Goal: Communication & Community: Answer question/provide support

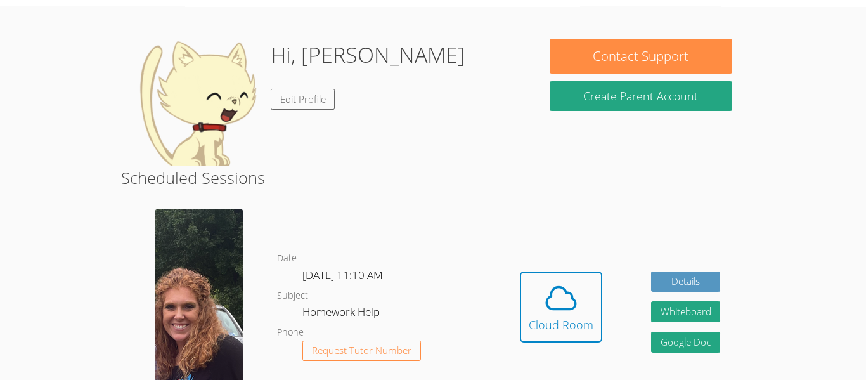
scroll to position [40, 0]
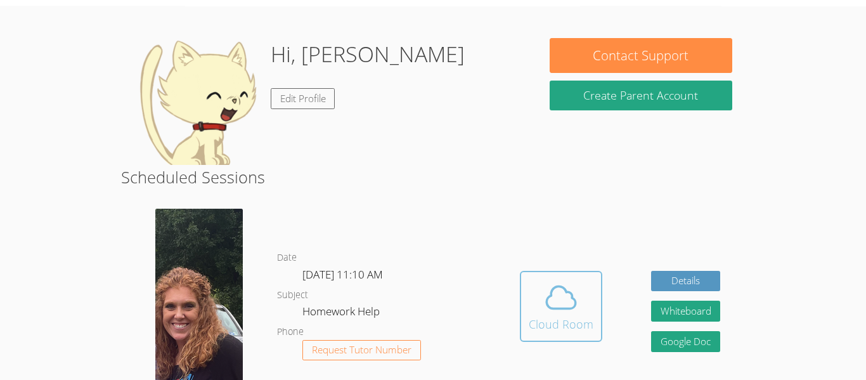
click at [556, 309] on icon at bounding box center [561, 298] width 29 height 22
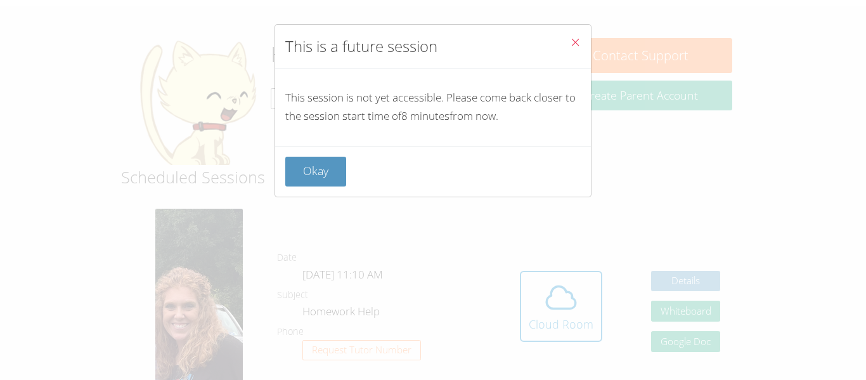
click at [573, 44] on icon "Close" at bounding box center [575, 42] width 11 height 11
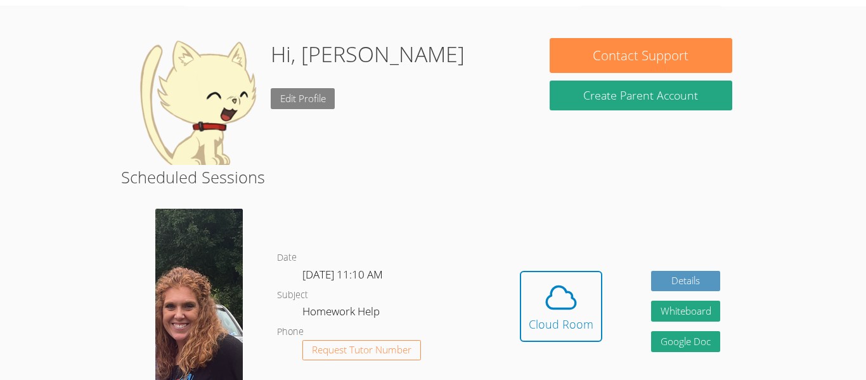
click at [276, 101] on link "Edit Profile" at bounding box center [303, 98] width 65 height 21
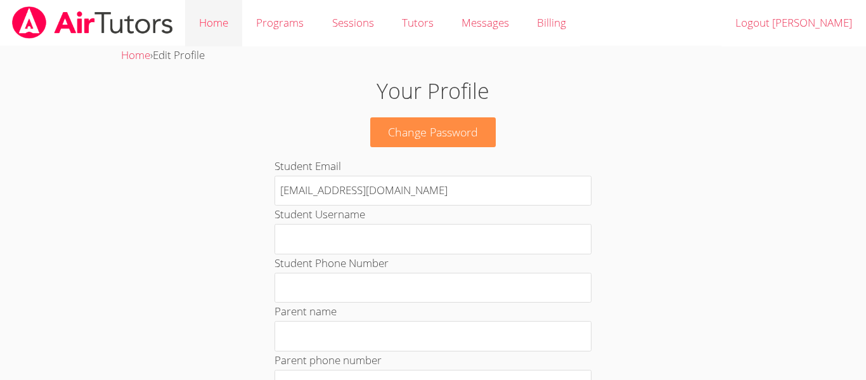
click at [205, 31] on link "Home" at bounding box center [213, 23] width 57 height 46
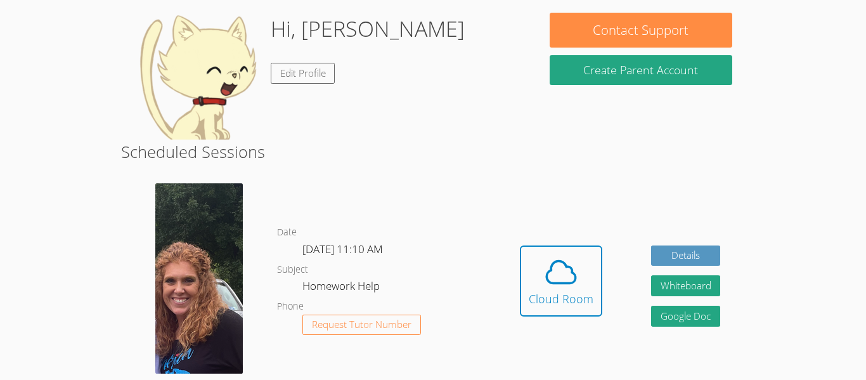
scroll to position [62, 0]
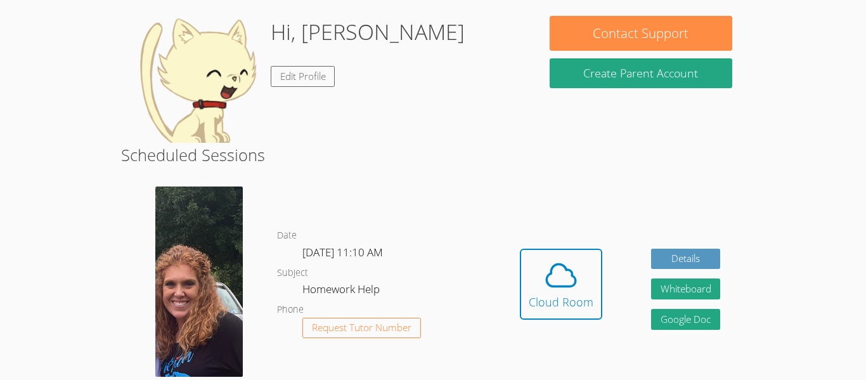
click at [215, 307] on img at bounding box center [199, 281] width 88 height 190
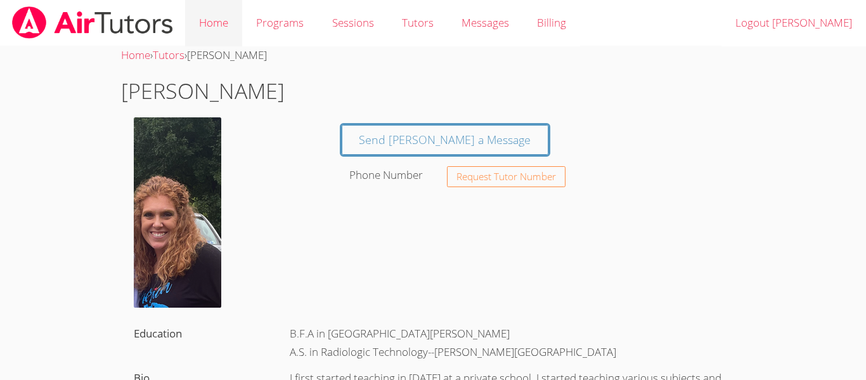
click at [200, 23] on link "Home" at bounding box center [213, 23] width 57 height 46
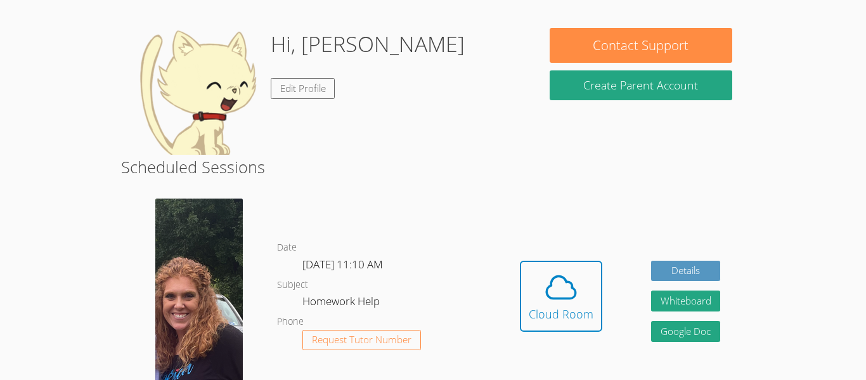
scroll to position [45, 0]
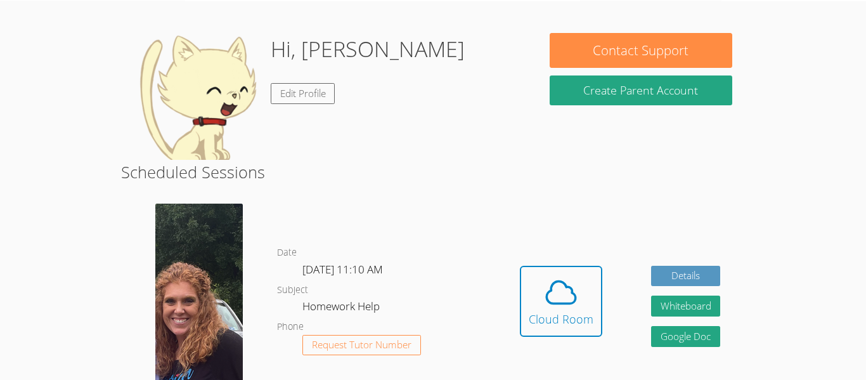
click at [802, 121] on body "Home Programs Sessions Tutors Messages Billing Logout [PERSON_NAME], [PERSON_NA…" at bounding box center [433, 145] width 866 height 380
click at [585, 307] on span at bounding box center [561, 293] width 65 height 36
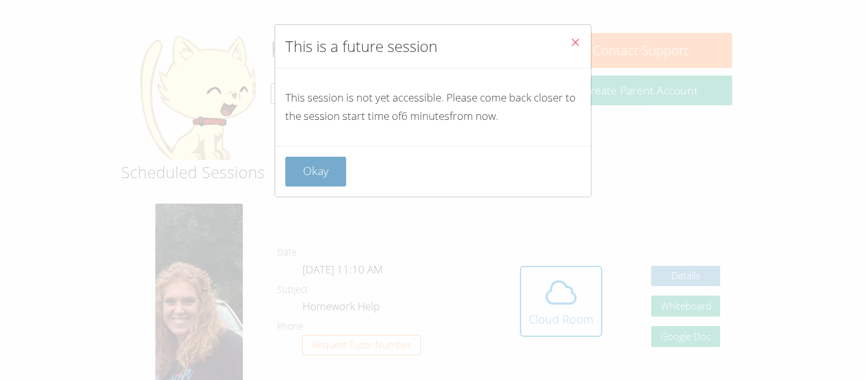
click at [310, 177] on button "Okay" at bounding box center [315, 172] width 61 height 30
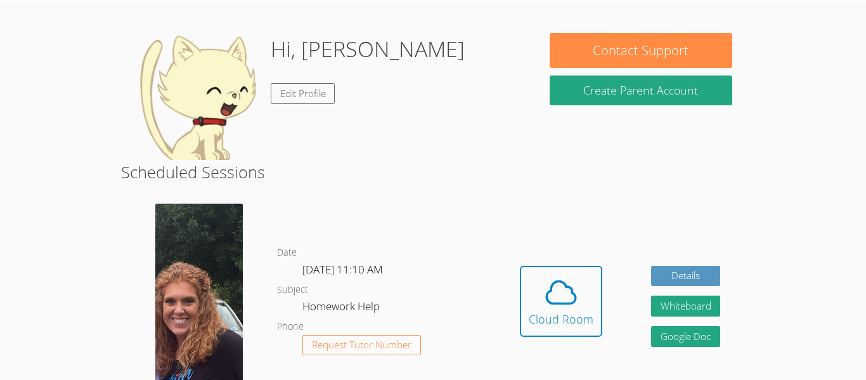
click at [458, 231] on div "Date [DATE] 11:10 AM Subject Homework Help Phone Request Tutor Number" at bounding box center [386, 310] width 218 height 233
click at [509, 170] on h2 "Scheduled Sessions" at bounding box center [433, 172] width 624 height 24
click at [541, 306] on span at bounding box center [561, 293] width 65 height 36
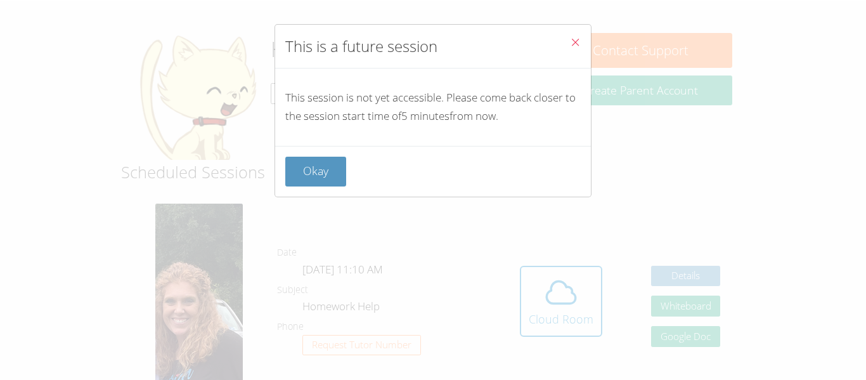
click at [580, 46] on icon "Close" at bounding box center [575, 42] width 11 height 11
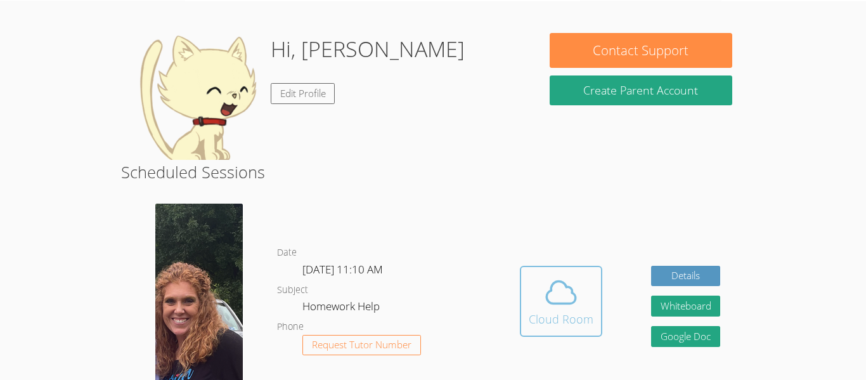
click at [581, 311] on div "Cloud Room" at bounding box center [561, 319] width 65 height 18
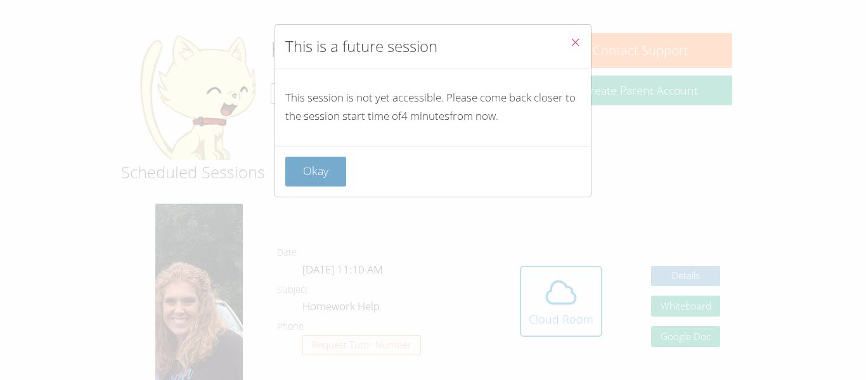
click at [336, 173] on button "Okay" at bounding box center [315, 172] width 61 height 30
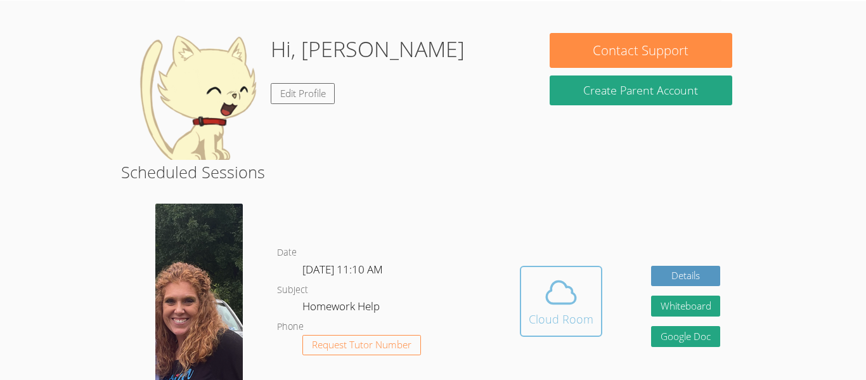
click at [563, 300] on icon at bounding box center [561, 293] width 36 height 36
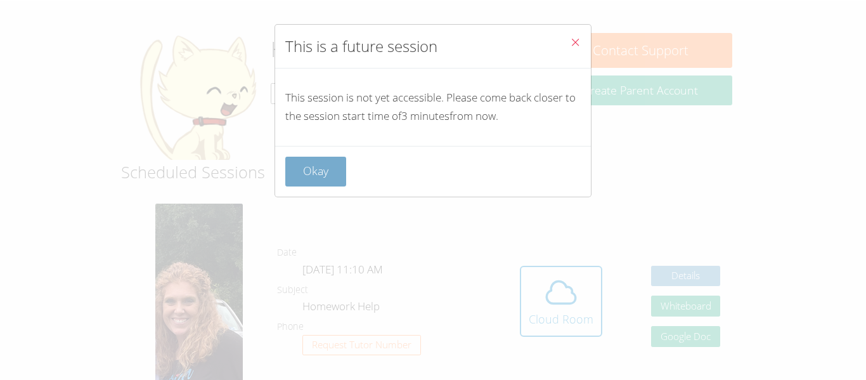
click at [310, 179] on button "Okay" at bounding box center [315, 172] width 61 height 30
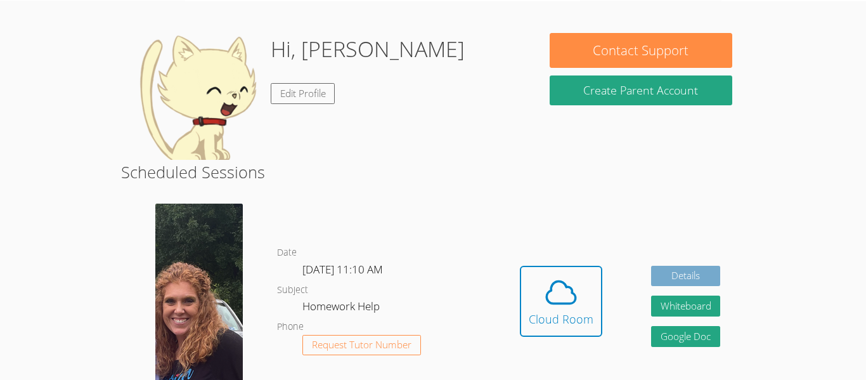
click at [692, 282] on link "Details" at bounding box center [686, 276] width 70 height 21
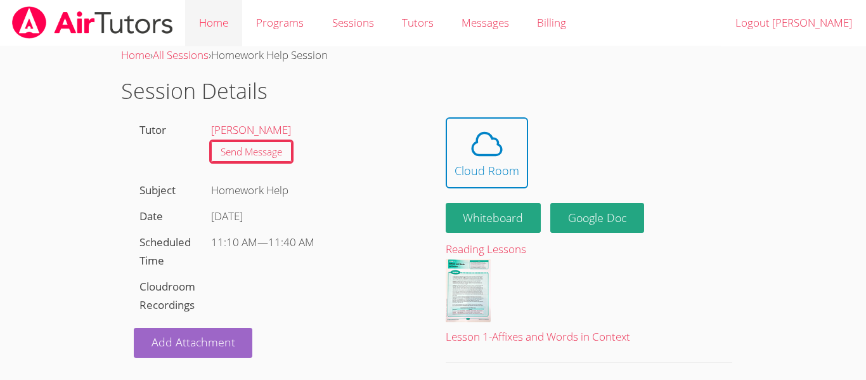
click at [223, 20] on link "Home" at bounding box center [213, 23] width 57 height 46
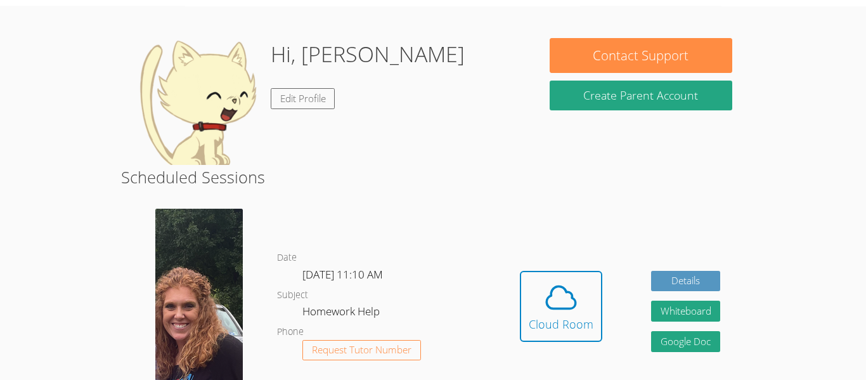
scroll to position [38, 0]
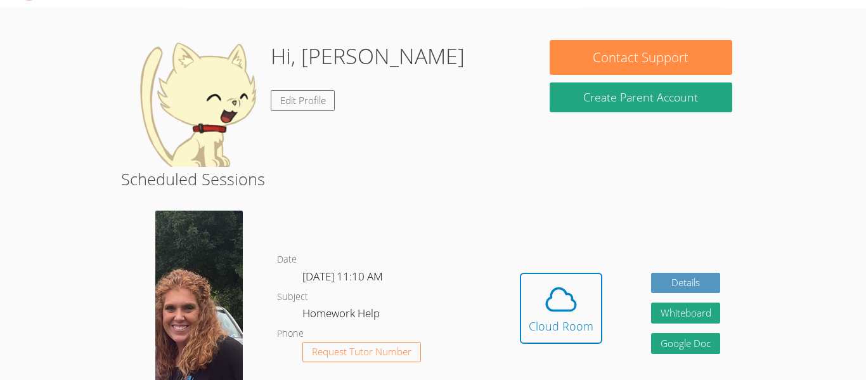
click at [208, 81] on img at bounding box center [197, 103] width 127 height 127
click at [319, 100] on link "Edit Profile" at bounding box center [303, 100] width 65 height 21
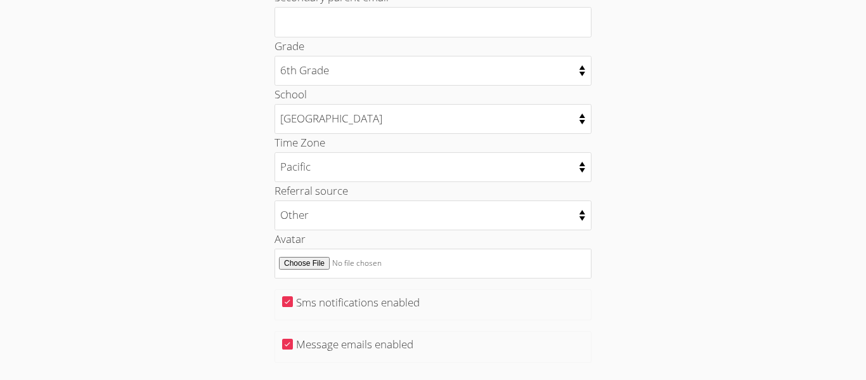
scroll to position [691, 0]
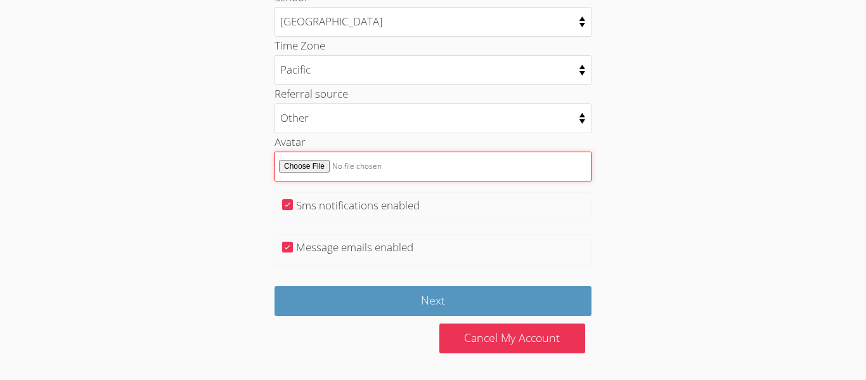
click at [313, 166] on input "Avatar" at bounding box center [433, 167] width 317 height 30
click at [351, 173] on input "Avatar" at bounding box center [433, 167] width 317 height 30
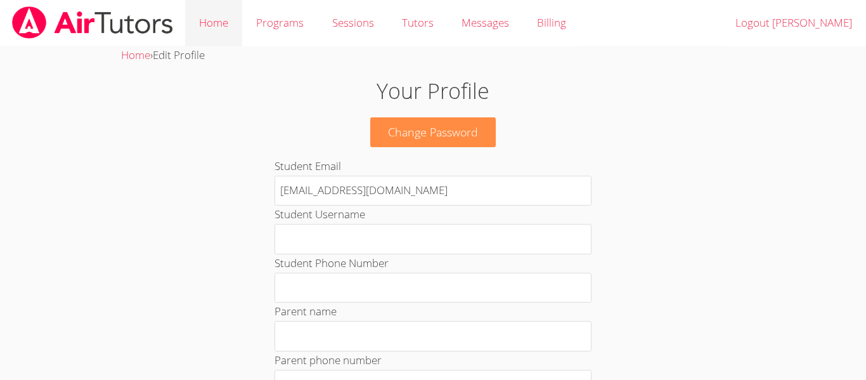
click at [216, 37] on link "Home" at bounding box center [213, 23] width 57 height 46
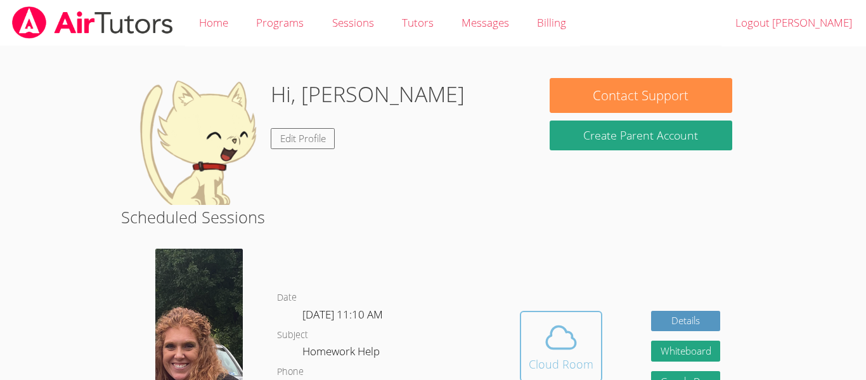
click at [541, 328] on span at bounding box center [561, 338] width 65 height 36
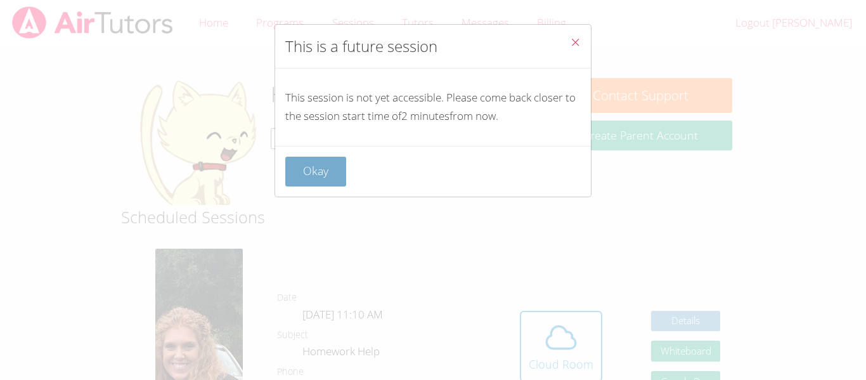
click at [308, 177] on button "Okay" at bounding box center [315, 172] width 61 height 30
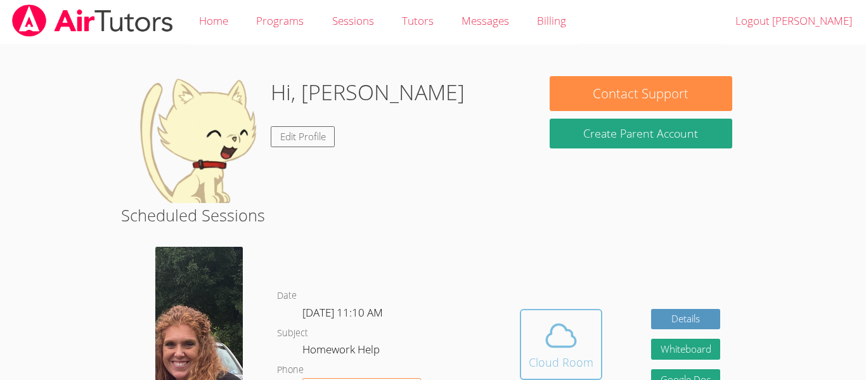
click at [567, 358] on div "Cloud Room" at bounding box center [561, 362] width 65 height 18
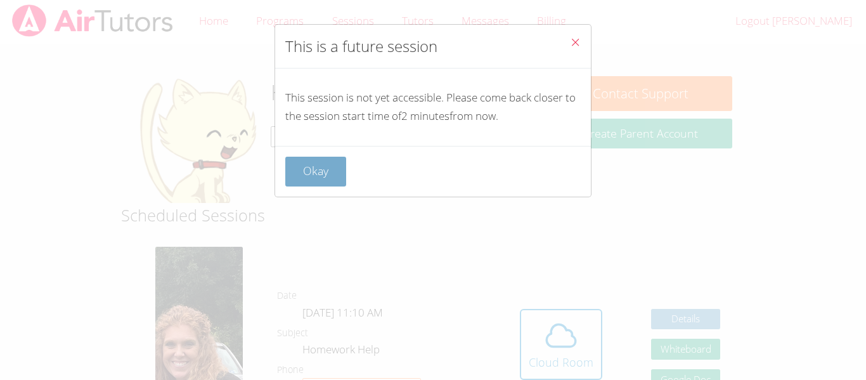
click at [303, 179] on button "Okay" at bounding box center [315, 172] width 61 height 30
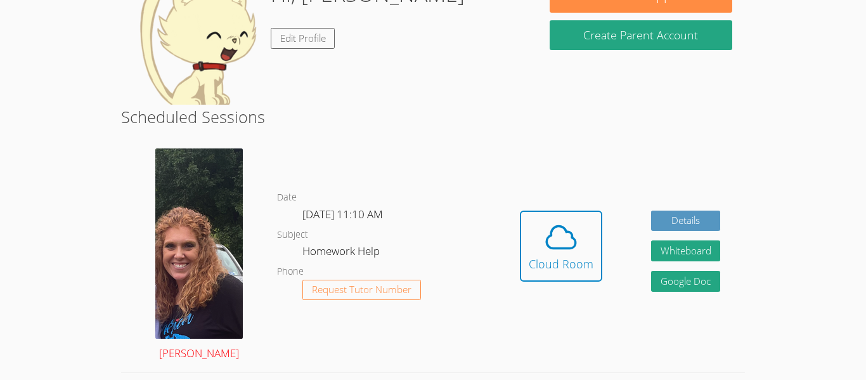
scroll to position [100, 0]
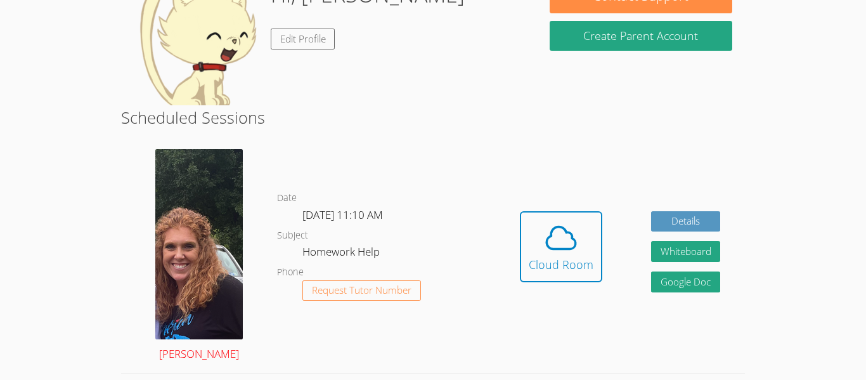
click at [200, 289] on img at bounding box center [199, 244] width 88 height 190
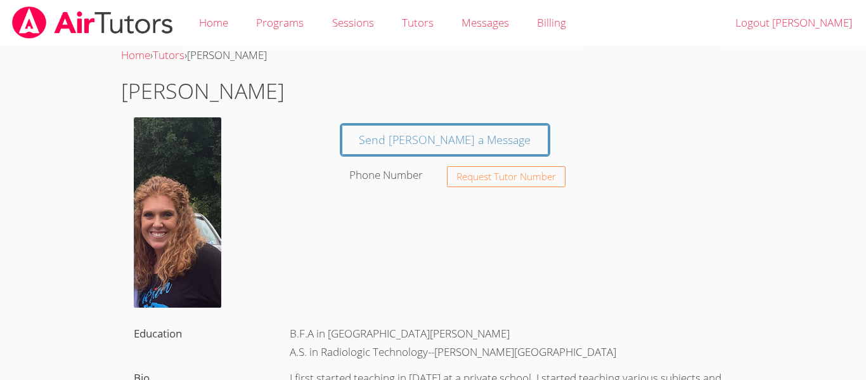
click at [192, 272] on img at bounding box center [178, 212] width 88 height 190
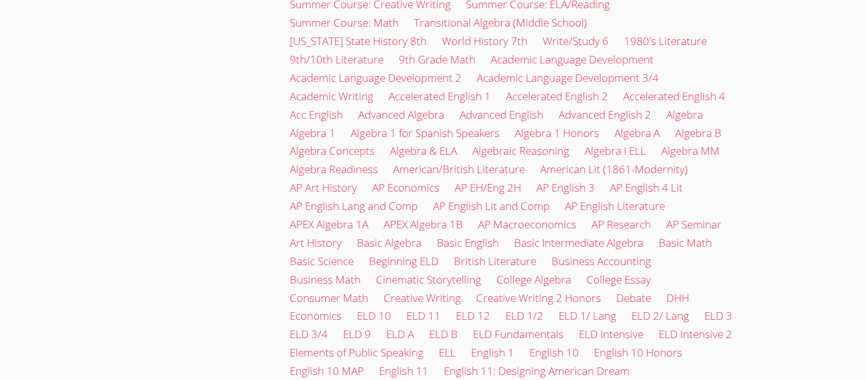
scroll to position [1492, 0]
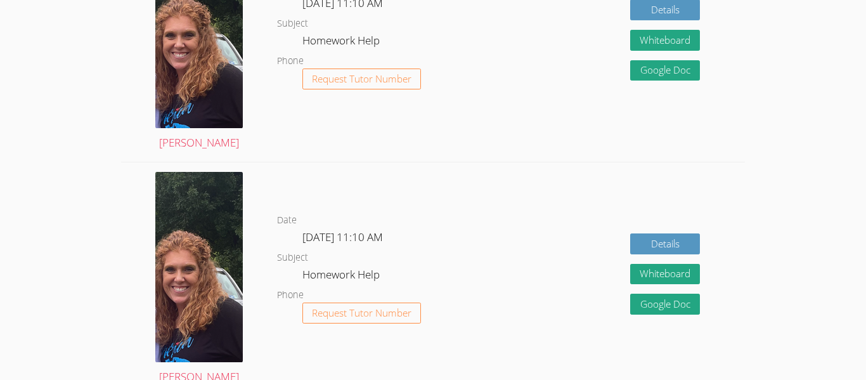
scroll to position [770, 0]
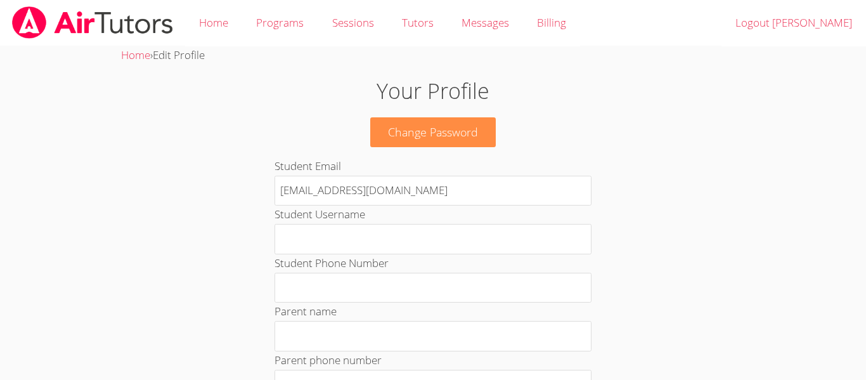
scroll to position [770, 0]
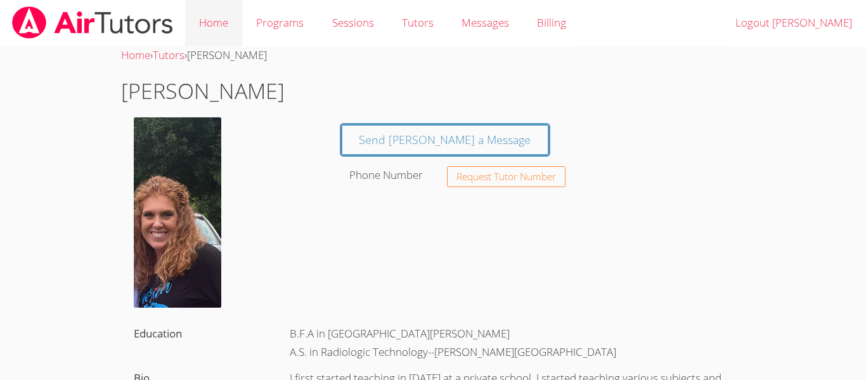
click at [223, 33] on link "Home" at bounding box center [213, 23] width 57 height 46
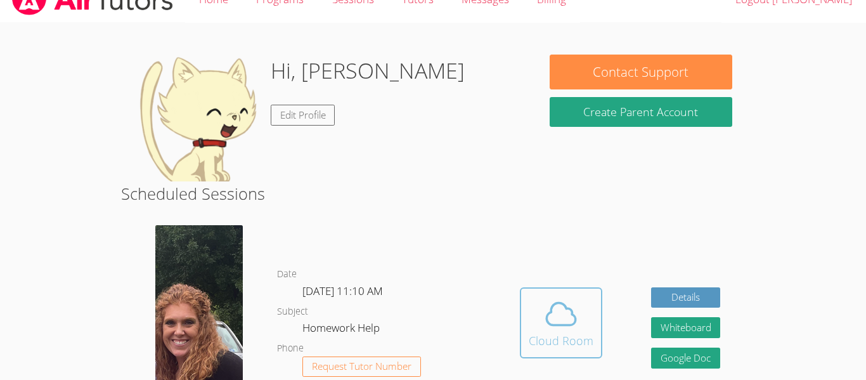
scroll to position [30, 0]
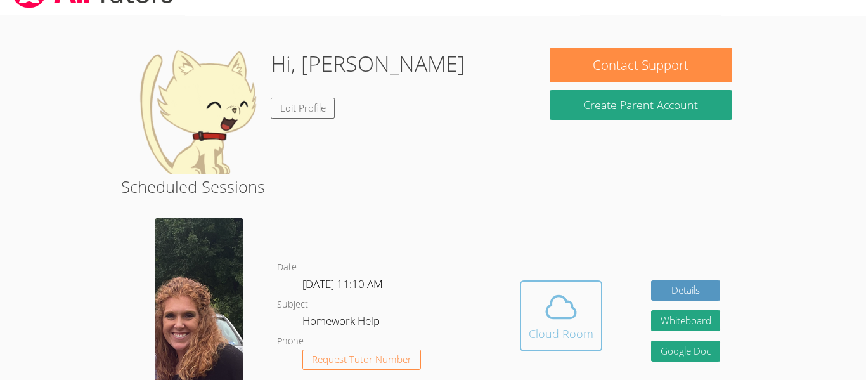
click at [569, 342] on div "Cloud Room" at bounding box center [561, 334] width 65 height 18
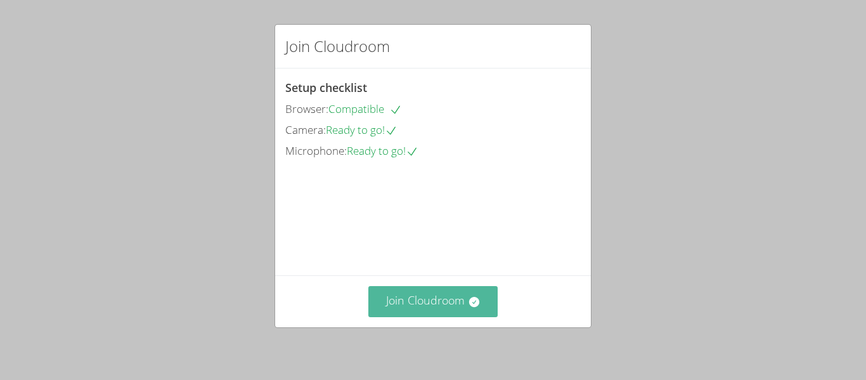
click at [441, 308] on button "Join Cloudroom" at bounding box center [433, 301] width 130 height 31
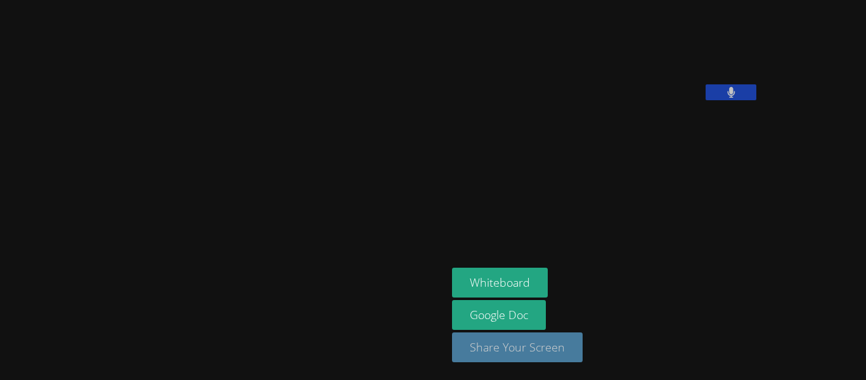
click at [462, 354] on button "Share Your Screen" at bounding box center [517, 347] width 131 height 30
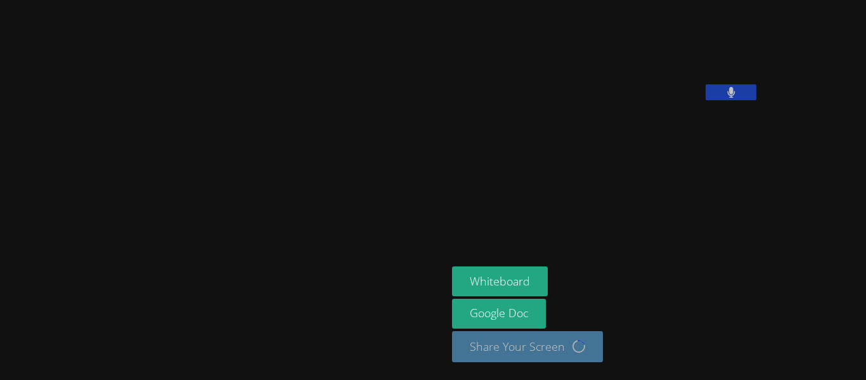
click at [727, 98] on icon at bounding box center [731, 92] width 8 height 11
click at [725, 98] on icon at bounding box center [731, 92] width 13 height 11
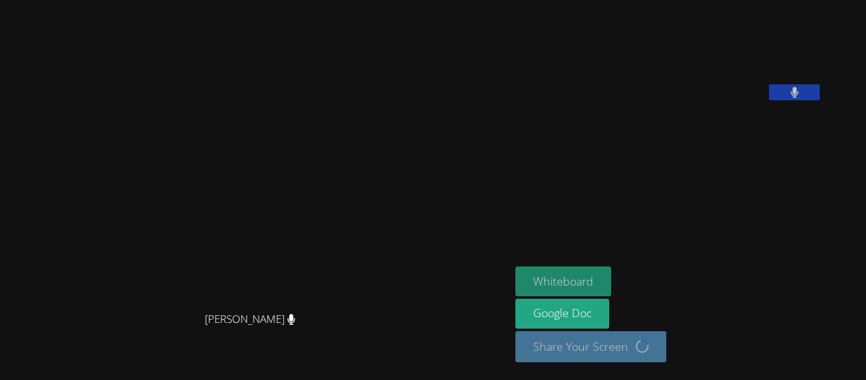
click at [611, 282] on button "Whiteboard" at bounding box center [564, 281] width 96 height 30
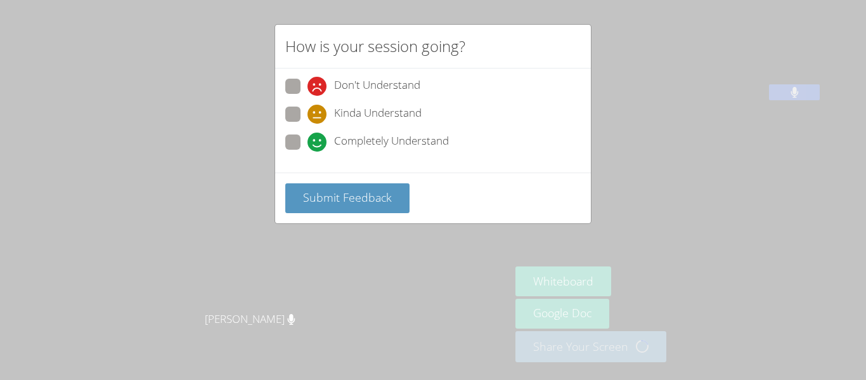
click at [272, 134] on div "How is your session going? Don't Understand Kinda Understand Completely Underst…" at bounding box center [433, 190] width 866 height 380
click at [308, 152] on span at bounding box center [308, 152] width 0 height 0
click at [308, 145] on input "Completely Understand" at bounding box center [313, 139] width 11 height 11
radio input "true"
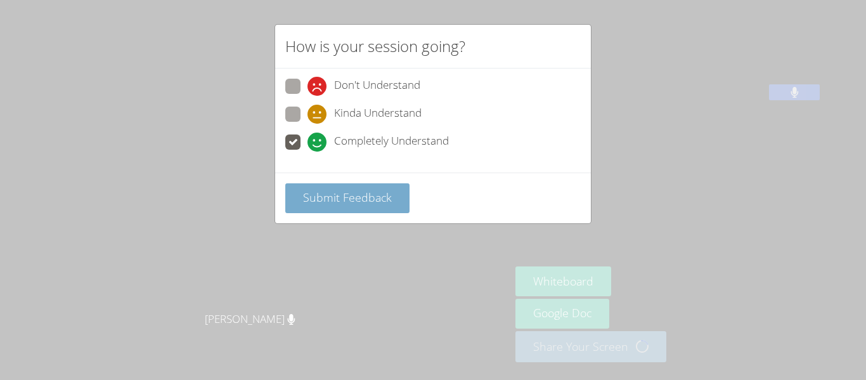
click at [318, 200] on span "Submit Feedback" at bounding box center [347, 197] width 89 height 15
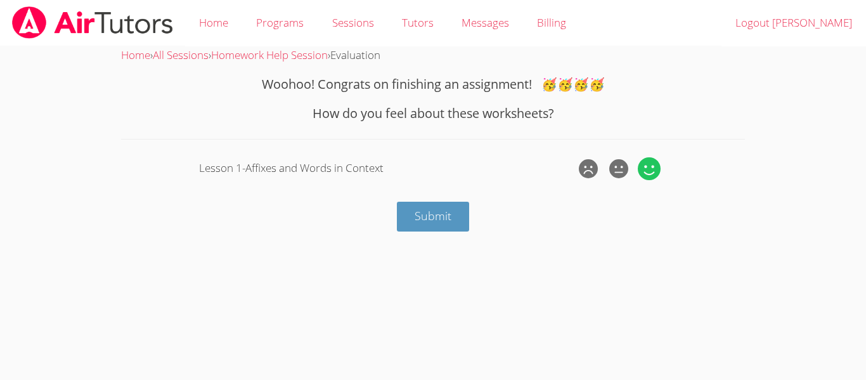
click at [647, 169] on icon at bounding box center [649, 168] width 23 height 23
click at [0, 0] on input "radio" at bounding box center [0, 0] width 0 height 0
click at [462, 218] on button "Submit" at bounding box center [433, 217] width 72 height 30
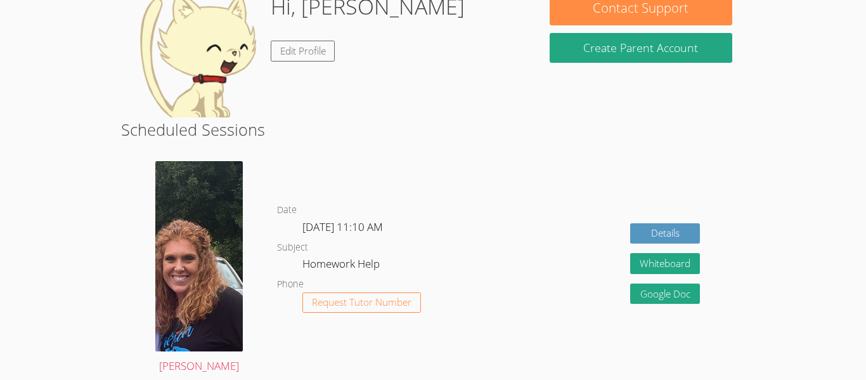
scroll to position [131, 0]
